Goal: Task Accomplishment & Management: Use online tool/utility

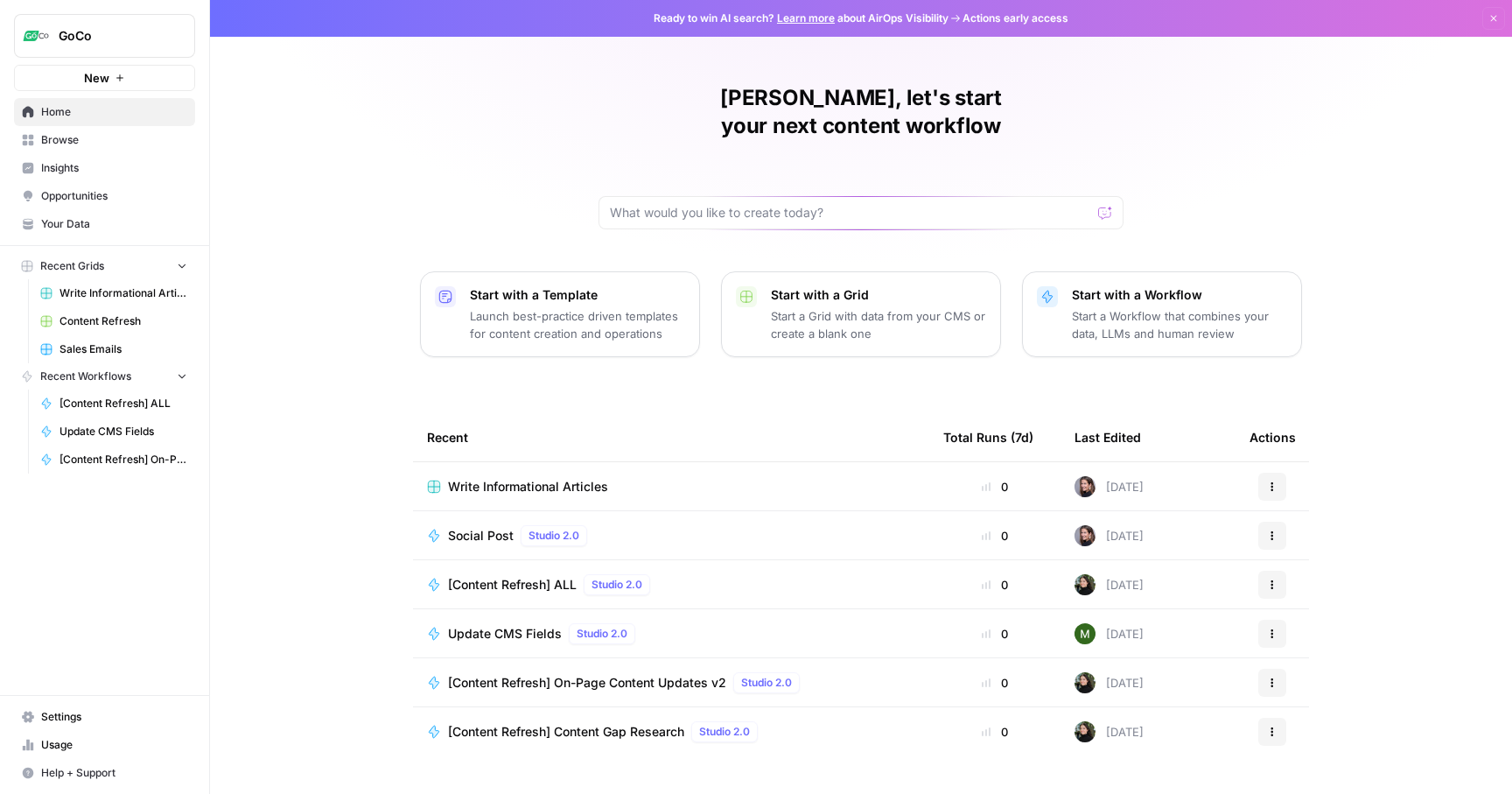
click at [116, 293] on span "Write Informational Articles" at bounding box center [123, 293] width 128 height 16
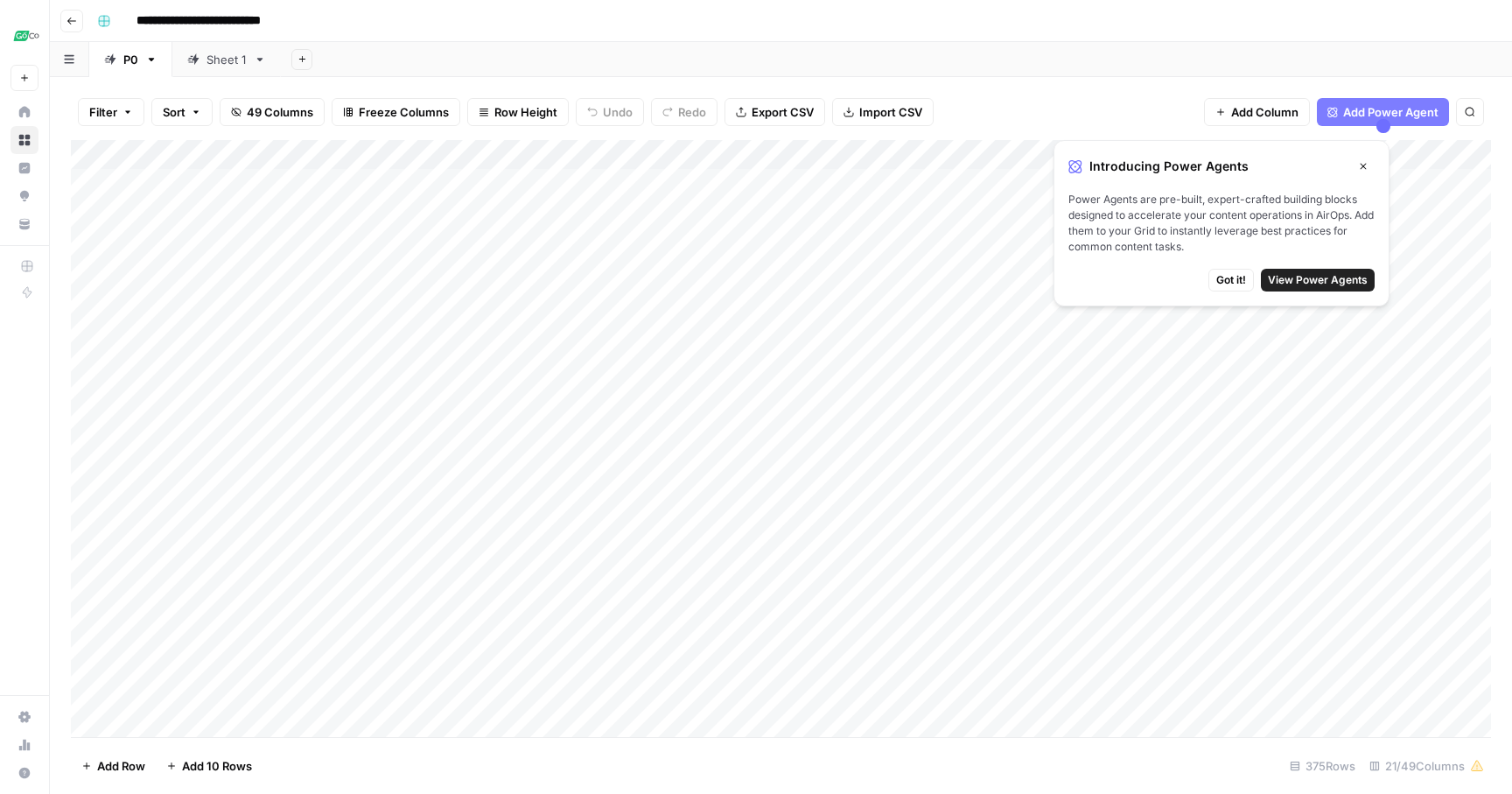
click at [1242, 276] on span "Got it!" at bounding box center [1232, 281] width 30 height 16
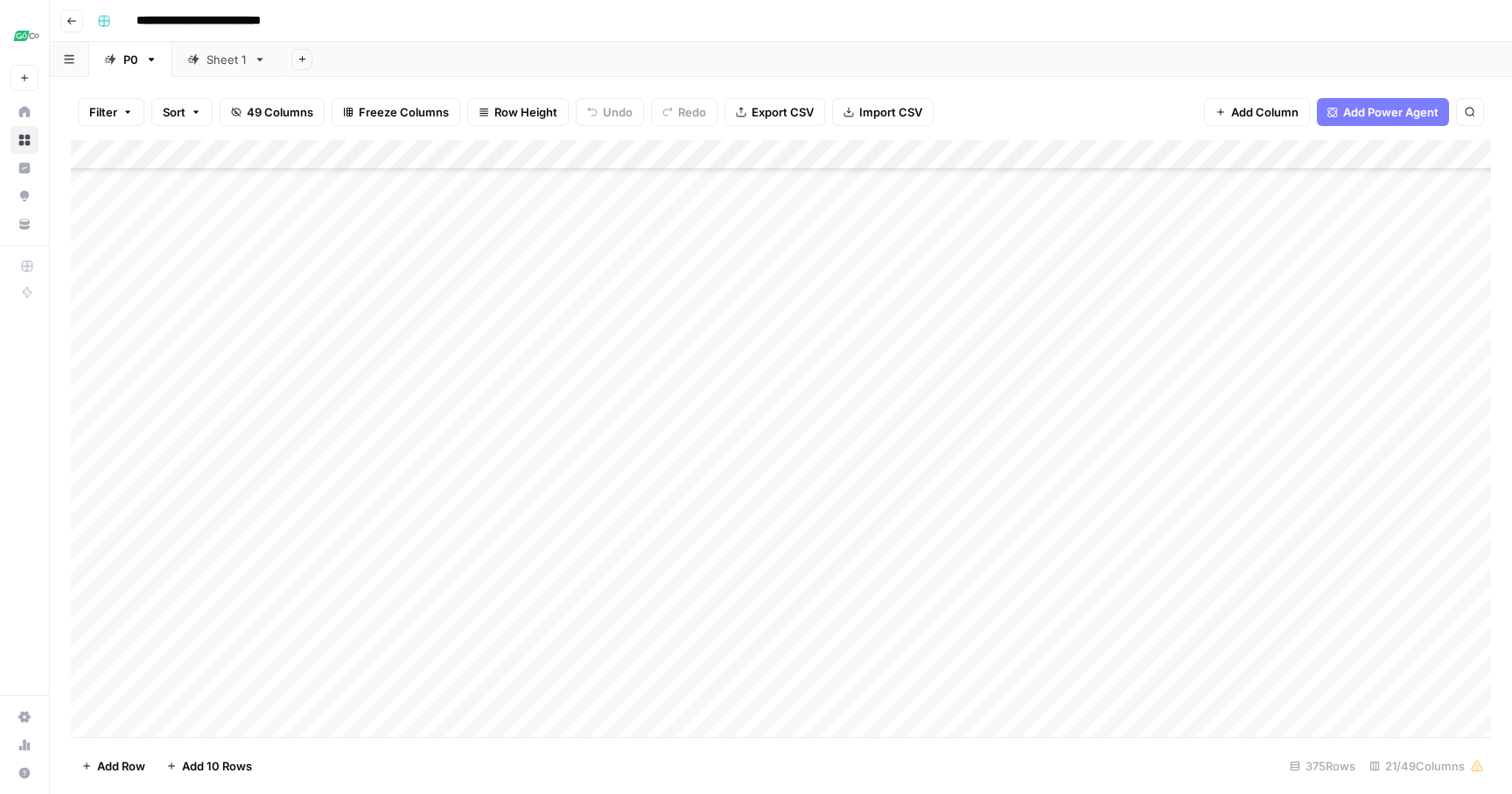
scroll to position [10623, 0]
click at [435, 727] on div "Add Column" at bounding box center [781, 438] width 1420 height 597
click at [498, 698] on div "Add Column" at bounding box center [781, 438] width 1420 height 597
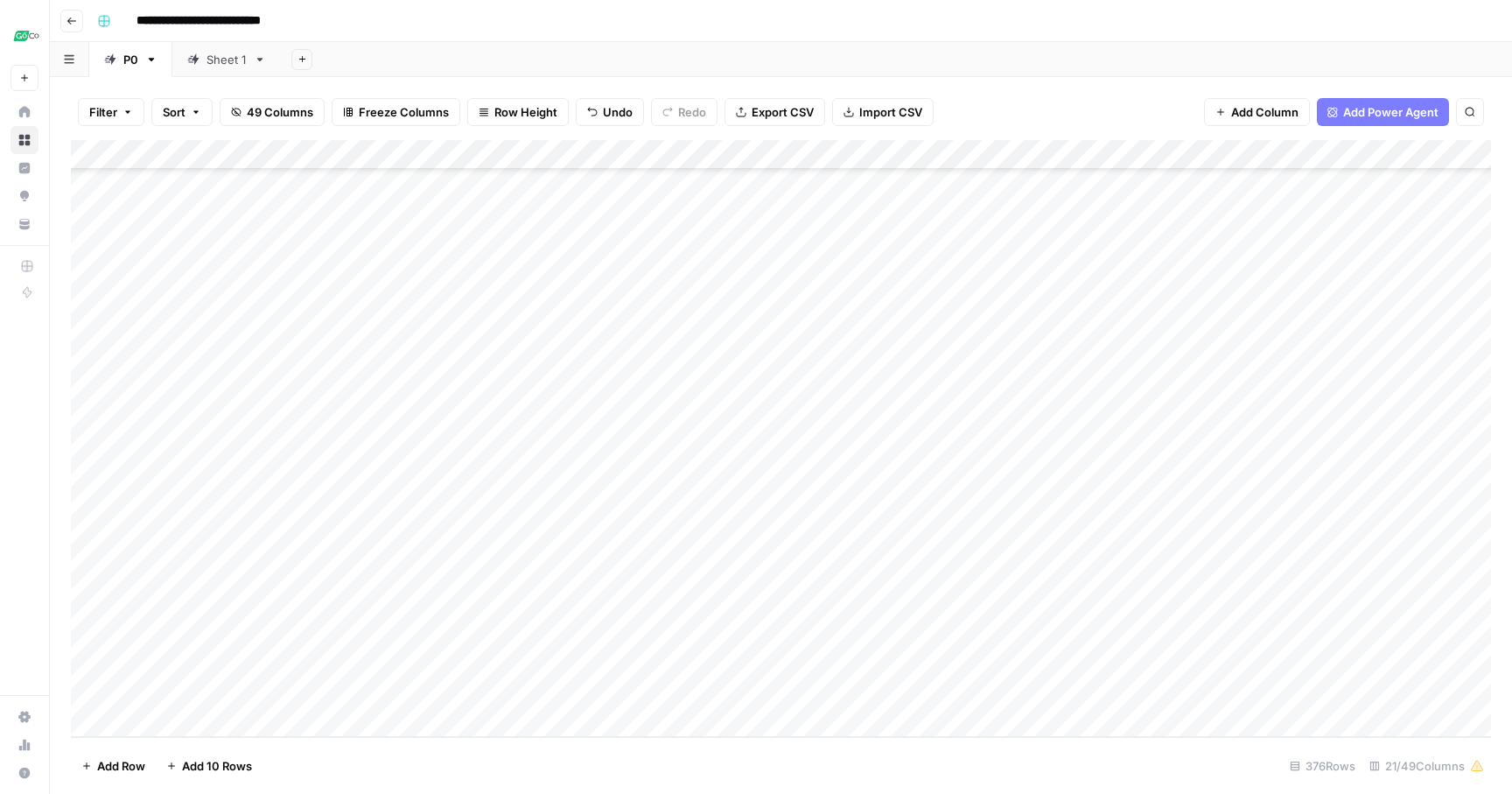
click at [498, 698] on body "**********" at bounding box center [756, 397] width 1512 height 794
click at [510, 760] on footer "Add Row Add 10 Rows [STREET_ADDRESS]" at bounding box center [781, 765] width 1420 height 57
click at [649, 187] on div "Add Column" at bounding box center [781, 438] width 1420 height 597
click at [695, 183] on div "Add Column" at bounding box center [781, 438] width 1420 height 597
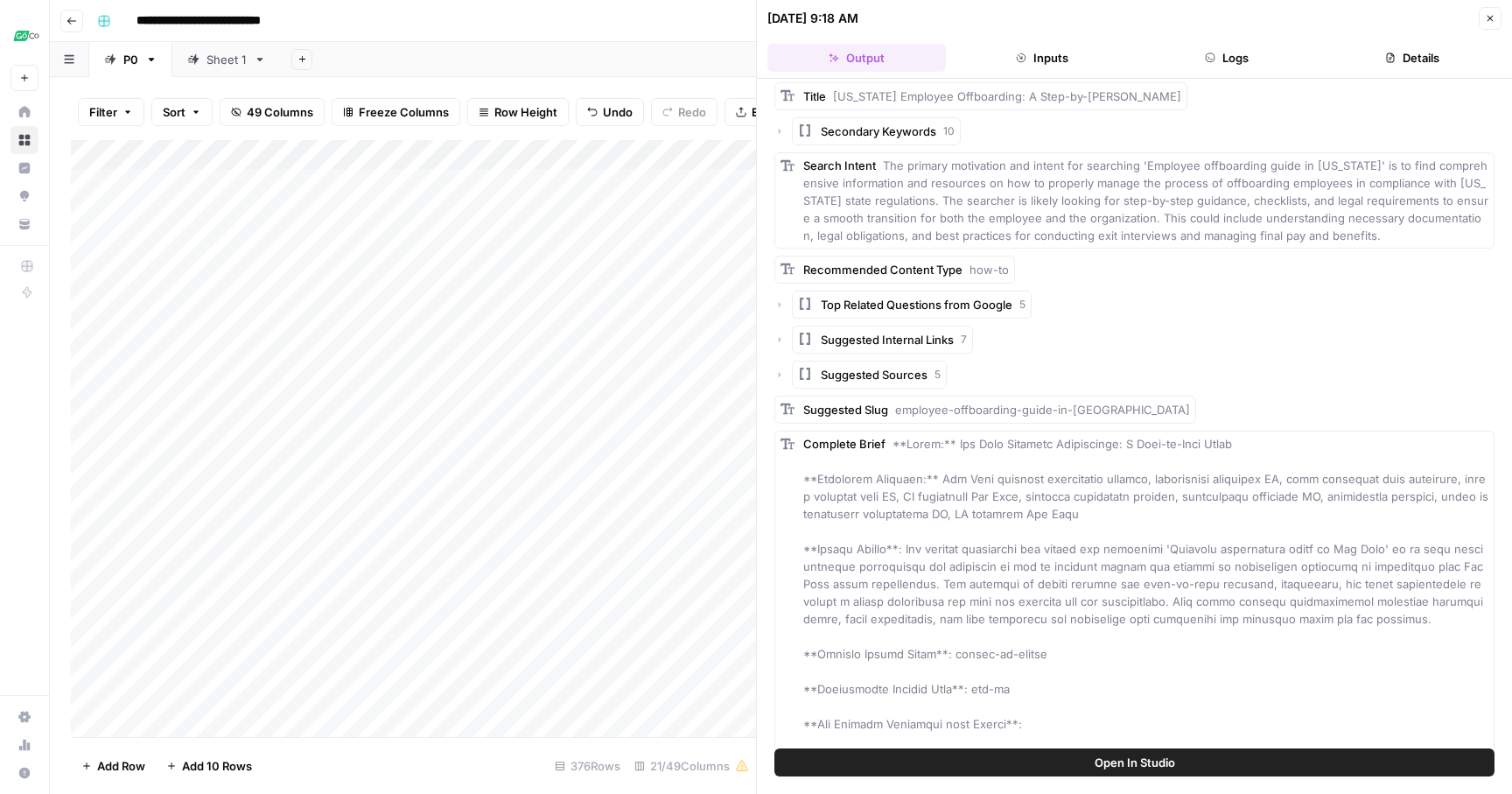
scroll to position [547, 0]
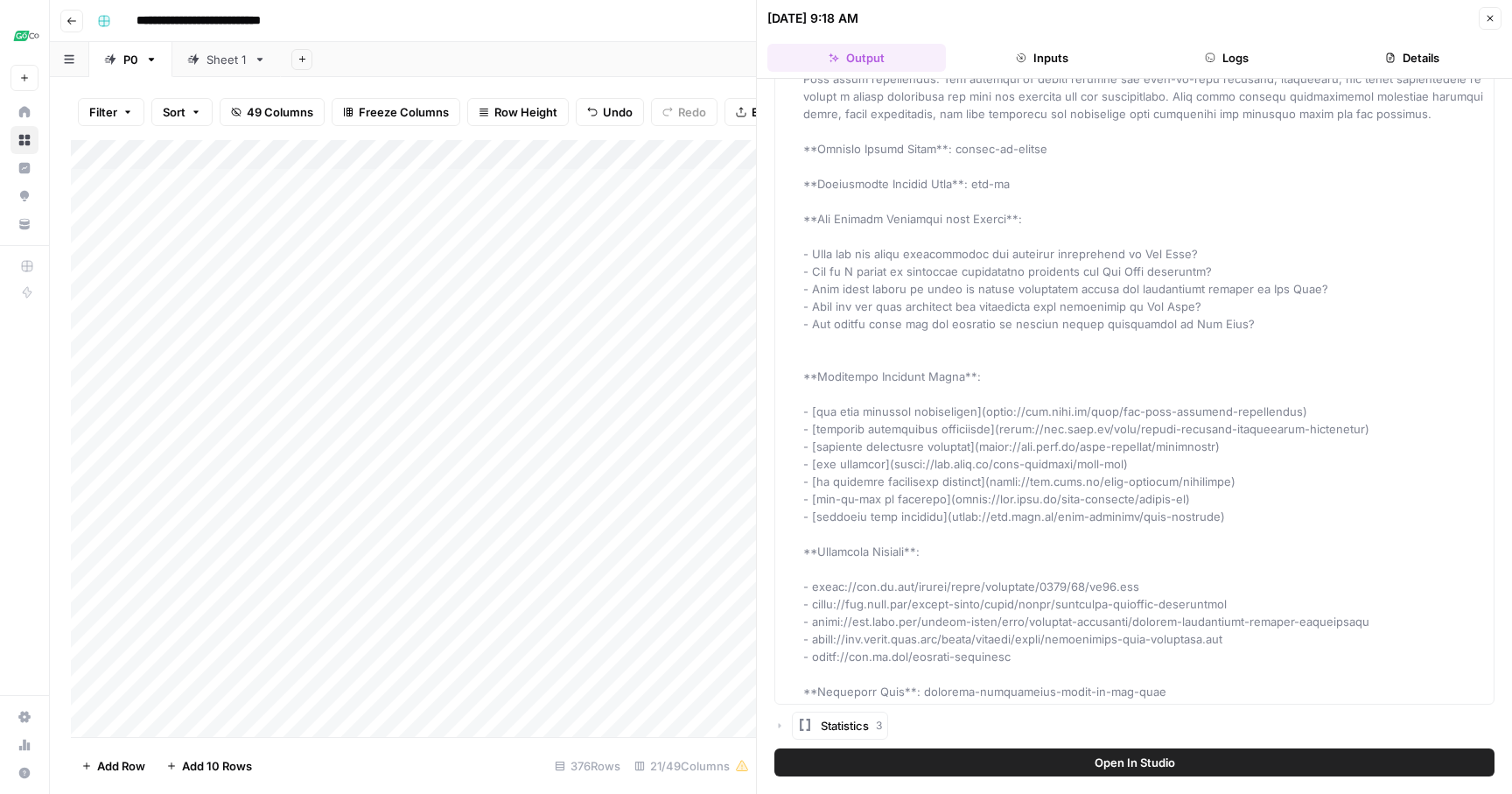
click at [1499, 22] on button "Close" at bounding box center [1490, 18] width 23 height 23
